Goal: Task Accomplishment & Management: Use online tool/utility

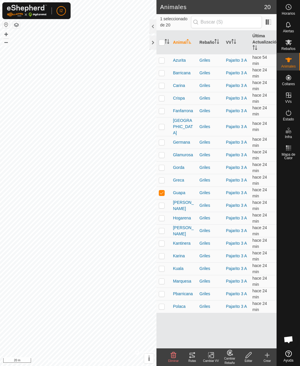
checkbox input "true"
checkbox input "false"
checkbox input "true"
click at [165, 253] on p-checkbox at bounding box center [162, 255] width 6 height 5
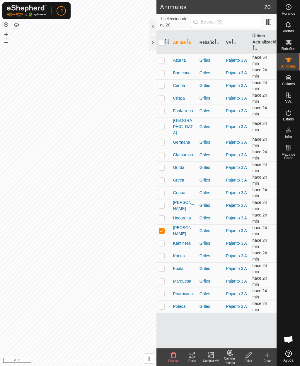
checkbox input "true"
click at [164, 178] on p-checkbox at bounding box center [162, 180] width 6 height 5
checkbox input "true"
click at [164, 304] on p-checkbox at bounding box center [162, 306] width 6 height 5
checkbox input "true"
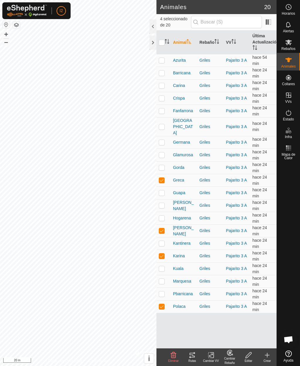
click at [162, 278] on p-checkbox at bounding box center [162, 280] width 6 height 5
checkbox input "true"
click at [161, 291] on p-checkbox at bounding box center [162, 293] width 6 height 5
checkbox input "true"
click at [193, 355] on icon at bounding box center [192, 354] width 5 height 5
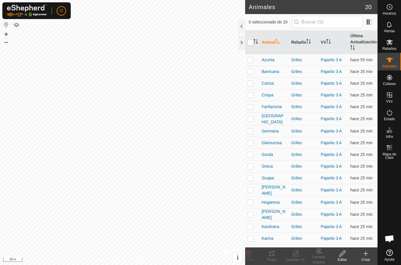
click at [250, 61] on p-checkbox at bounding box center [250, 60] width 6 height 5
checkbox input "true"
click at [252, 73] on p-checkbox at bounding box center [250, 71] width 6 height 5
click at [270, 255] on icon at bounding box center [270, 256] width 2 height 2
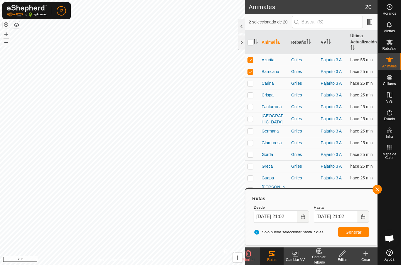
click at [249, 76] on td at bounding box center [252, 72] width 14 height 12
click at [250, 71] on p-checkbox at bounding box center [250, 71] width 6 height 5
checkbox input "true"
click at [250, 60] on p-checkbox at bounding box center [250, 60] width 6 height 5
checkbox input "false"
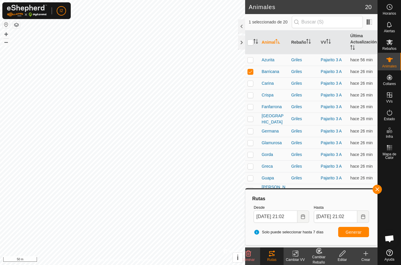
click at [352, 233] on span "Generar" at bounding box center [353, 232] width 16 height 5
click at [249, 75] on td at bounding box center [252, 72] width 14 height 12
checkbox input "false"
click at [249, 85] on p-checkbox at bounding box center [250, 83] width 6 height 5
checkbox input "true"
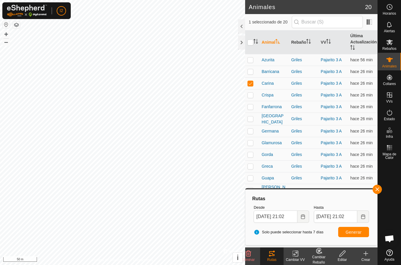
click at [352, 232] on span "Generar" at bounding box center [353, 232] width 16 height 5
click at [250, 99] on td at bounding box center [252, 95] width 14 height 12
checkbox input "true"
click at [250, 83] on p-checkbox at bounding box center [250, 83] width 6 height 5
checkbox input "false"
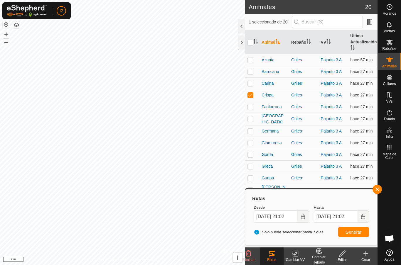
click at [353, 234] on span "Generar" at bounding box center [353, 232] width 16 height 5
click at [250, 108] on p-checkbox at bounding box center [250, 106] width 6 height 5
checkbox input "true"
click at [249, 96] on p-checkbox at bounding box center [250, 95] width 6 height 5
checkbox input "false"
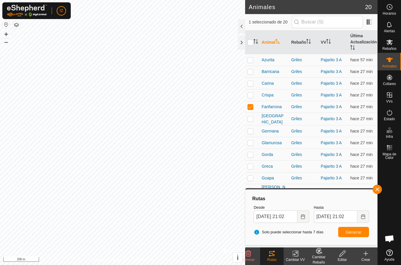
click at [351, 235] on button "Generar" at bounding box center [353, 232] width 31 height 10
click at [253, 120] on p-checkbox at bounding box center [250, 118] width 6 height 5
checkbox input "true"
click at [253, 107] on p-checkbox at bounding box center [250, 106] width 6 height 5
checkbox input "false"
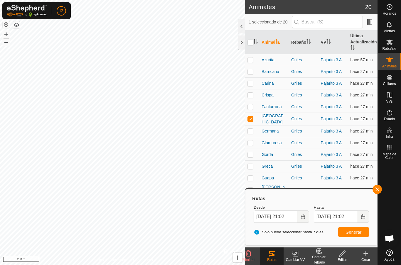
click at [352, 233] on span "Generar" at bounding box center [353, 232] width 16 height 5
click at [251, 130] on p-checkbox at bounding box center [250, 131] width 6 height 5
checkbox input "true"
click at [251, 119] on p-checkbox at bounding box center [250, 118] width 6 height 5
checkbox input "false"
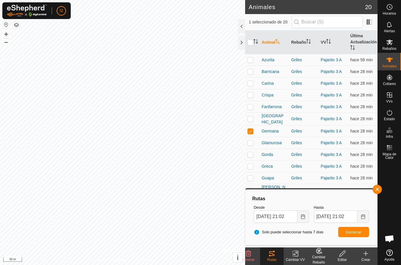
click at [357, 232] on span "Generar" at bounding box center [353, 232] width 16 height 5
click at [253, 141] on p-checkbox at bounding box center [250, 143] width 6 height 5
checkbox input "true"
click at [251, 132] on p-checkbox at bounding box center [250, 131] width 6 height 5
checkbox input "false"
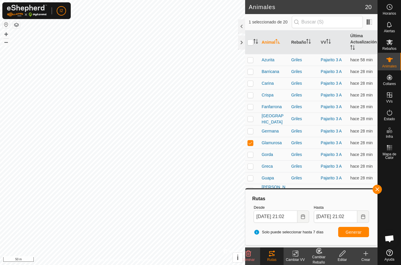
click at [352, 230] on span "Generar" at bounding box center [353, 232] width 16 height 5
click at [251, 153] on p-checkbox at bounding box center [250, 154] width 6 height 5
checkbox input "true"
click at [251, 141] on p-checkbox at bounding box center [250, 143] width 6 height 5
checkbox input "false"
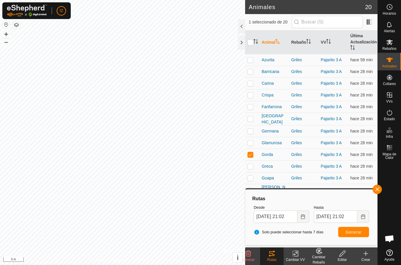
click at [352, 231] on span "Generar" at bounding box center [353, 232] width 16 height 5
click at [250, 166] on p-checkbox at bounding box center [250, 166] width 6 height 5
checkbox input "true"
click at [255, 154] on td at bounding box center [252, 155] width 14 height 12
checkbox input "false"
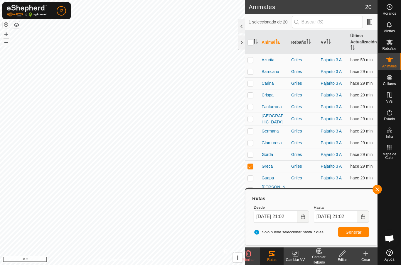
click at [353, 232] on span "Generar" at bounding box center [353, 232] width 16 height 5
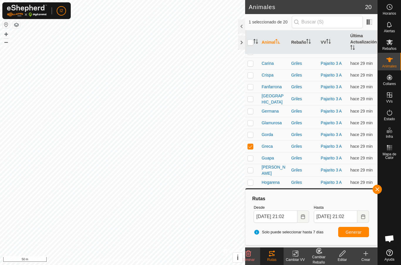
scroll to position [24, 0]
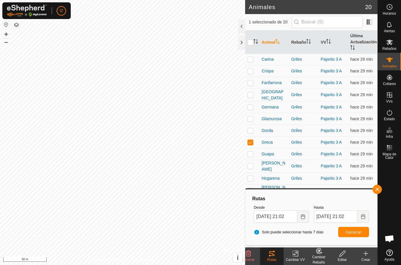
click at [251, 153] on p-checkbox at bounding box center [250, 154] width 6 height 5
checkbox input "true"
click at [250, 143] on p-checkbox at bounding box center [250, 142] width 6 height 5
checkbox input "false"
click at [348, 231] on span "Generar" at bounding box center [353, 232] width 16 height 5
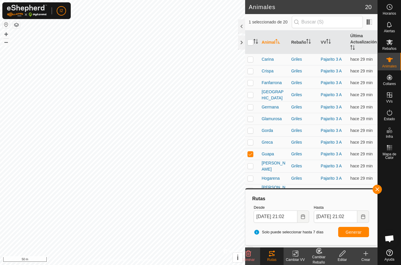
click at [253, 165] on p-checkbox at bounding box center [250, 166] width 6 height 5
checkbox input "true"
click at [251, 154] on p-checkbox at bounding box center [250, 154] width 6 height 5
checkbox input "false"
click at [352, 233] on span "Generar" at bounding box center [353, 232] width 16 height 5
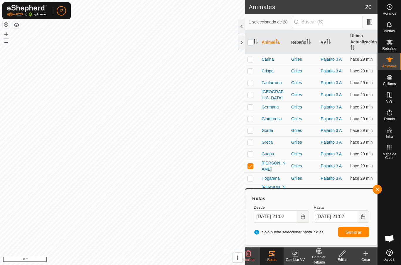
click at [251, 177] on p-checkbox at bounding box center [250, 178] width 6 height 5
checkbox input "true"
click at [251, 166] on p-checkbox at bounding box center [250, 166] width 6 height 5
checkbox input "false"
click at [355, 231] on span "Generar" at bounding box center [353, 232] width 16 height 5
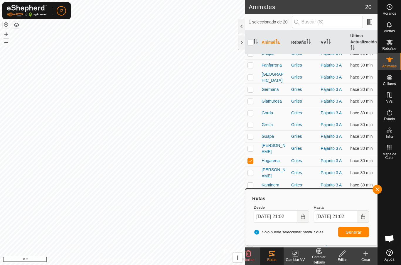
scroll to position [41, 0]
click at [251, 171] on p-checkbox at bounding box center [250, 173] width 6 height 5
checkbox input "true"
click at [250, 160] on p-checkbox at bounding box center [250, 161] width 6 height 5
checkbox input "false"
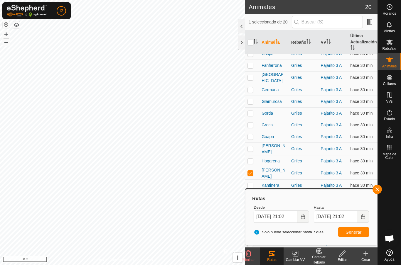
click at [352, 230] on span "Generar" at bounding box center [353, 232] width 16 height 5
click at [252, 184] on p-checkbox at bounding box center [250, 185] width 6 height 5
click at [251, 184] on p-checkbox at bounding box center [250, 185] width 6 height 5
click at [251, 183] on p-checkbox at bounding box center [250, 185] width 6 height 5
checkbox input "true"
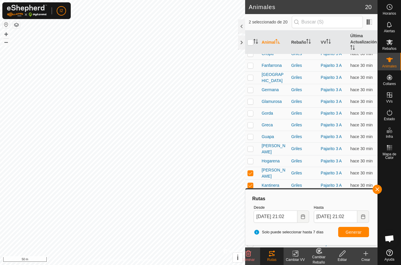
click at [251, 171] on p-checkbox at bounding box center [250, 173] width 6 height 5
checkbox input "false"
click at [351, 234] on span "Generar" at bounding box center [353, 232] width 16 height 5
click at [379, 188] on span "button" at bounding box center [377, 189] width 5 height 5
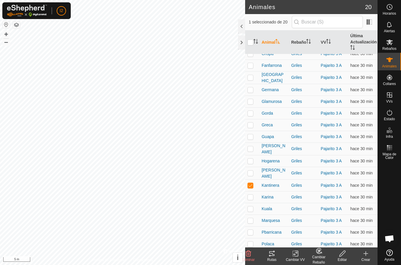
click at [253, 195] on p-checkbox at bounding box center [250, 197] width 6 height 5
checkbox input "true"
click at [252, 183] on p-checkbox at bounding box center [250, 185] width 6 height 5
checkbox input "false"
click at [274, 256] on icon at bounding box center [271, 253] width 5 height 5
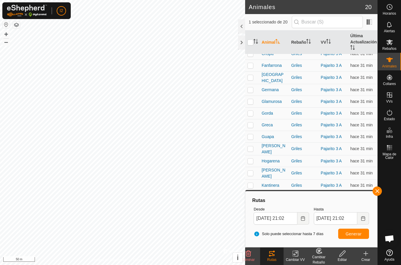
click at [377, 190] on span "button" at bounding box center [377, 191] width 5 height 5
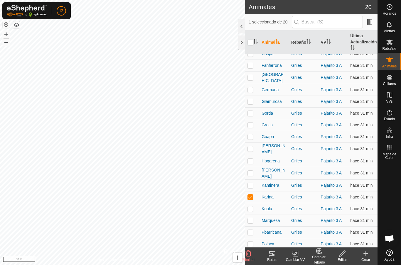
click at [251, 242] on p-checkbox at bounding box center [250, 244] width 6 height 5
checkbox input "true"
click at [252, 196] on p-checkbox at bounding box center [250, 197] width 6 height 5
checkbox input "false"
click at [250, 230] on p-checkbox at bounding box center [250, 232] width 6 height 5
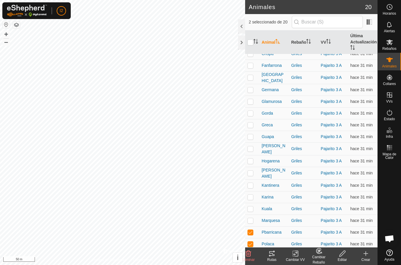
click at [274, 255] on icon at bounding box center [271, 253] width 5 height 5
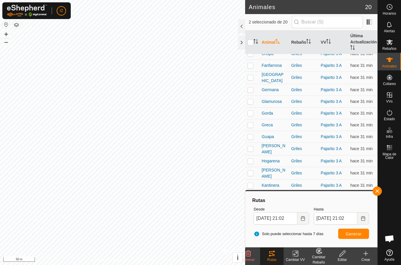
click at [377, 190] on span "button" at bounding box center [377, 191] width 5 height 5
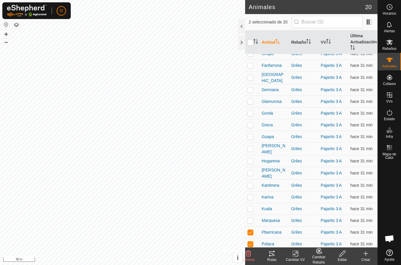
click at [251, 230] on p-checkbox at bounding box center [250, 232] width 6 height 5
click at [272, 254] on icon at bounding box center [271, 253] width 5 height 5
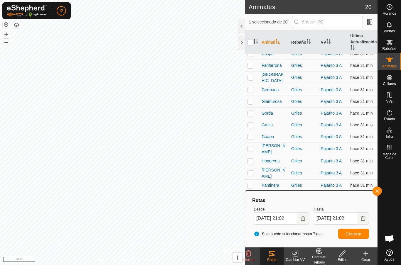
click at [378, 191] on span "button" at bounding box center [377, 191] width 5 height 5
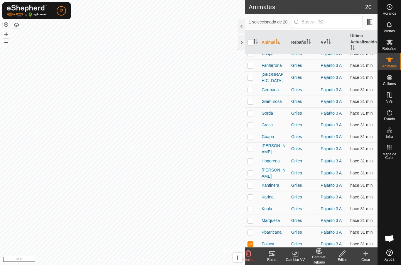
click at [252, 231] on p-checkbox at bounding box center [250, 232] width 6 height 5
checkbox input "true"
click at [252, 242] on p-checkbox at bounding box center [250, 244] width 6 height 5
click at [272, 254] on icon at bounding box center [271, 253] width 5 height 5
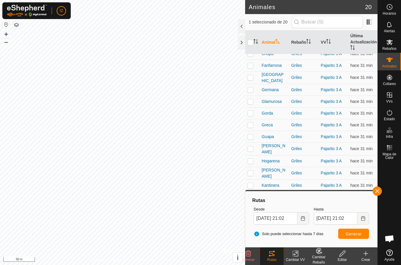
click at [378, 192] on span "button" at bounding box center [377, 191] width 5 height 5
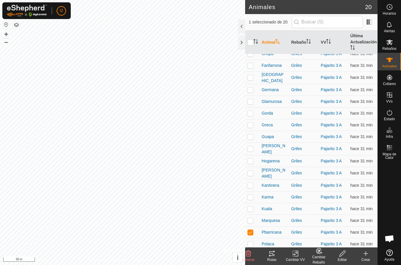
click at [249, 242] on p-checkbox at bounding box center [250, 244] width 6 height 5
checkbox input "true"
click at [252, 230] on p-checkbox at bounding box center [250, 232] width 6 height 5
checkbox input "false"
click at [252, 218] on p-checkbox at bounding box center [250, 220] width 6 height 5
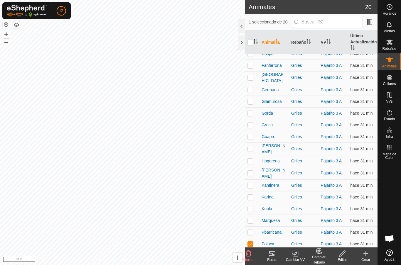
checkbox input "true"
click at [250, 242] on p-checkbox at bounding box center [250, 244] width 6 height 5
checkbox input "false"
click at [271, 253] on icon at bounding box center [271, 253] width 5 height 5
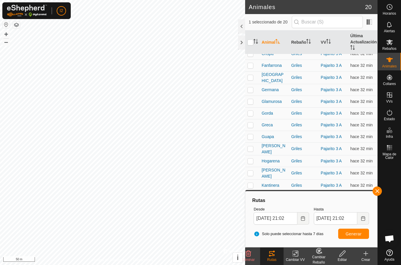
click at [376, 190] on span "button" at bounding box center [377, 191] width 5 height 5
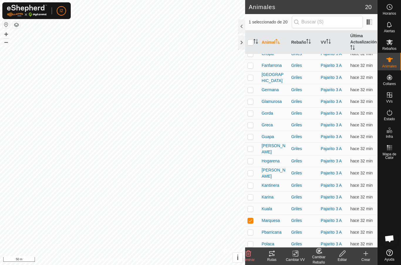
click at [250, 207] on p-checkbox at bounding box center [250, 209] width 6 height 5
checkbox input "true"
click at [251, 218] on p-checkbox at bounding box center [250, 220] width 6 height 5
checkbox input "false"
click at [274, 256] on icon at bounding box center [271, 253] width 5 height 5
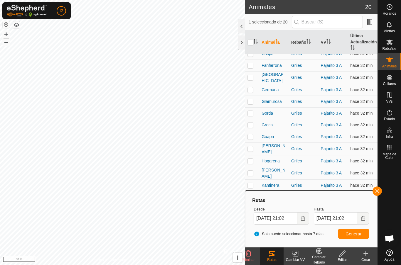
click at [378, 192] on span "button" at bounding box center [377, 191] width 5 height 5
